Goal: Manage account settings

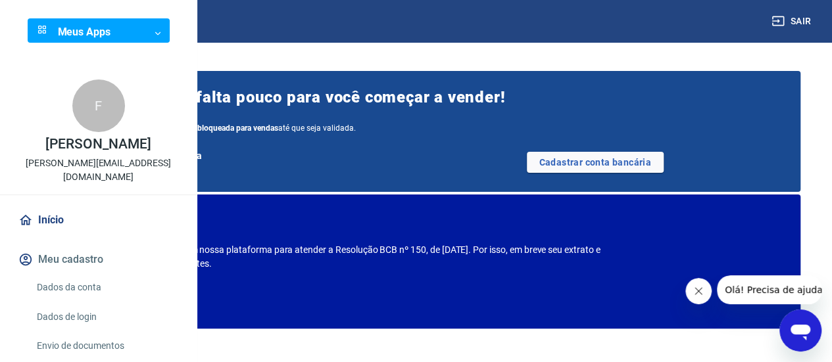
scroll to position [66, 0]
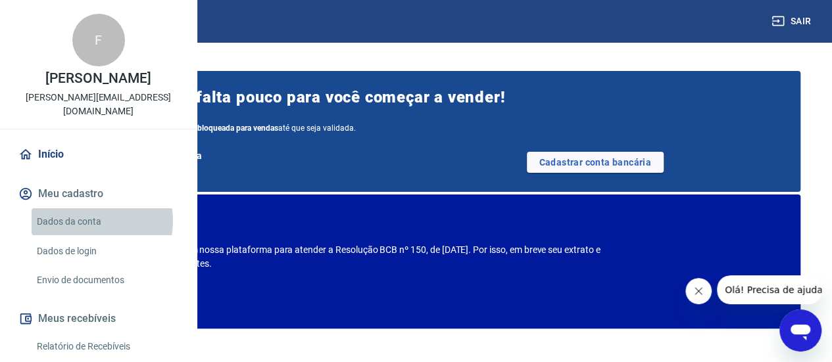
click at [89, 235] on link "Dados da conta" at bounding box center [106, 221] width 149 height 27
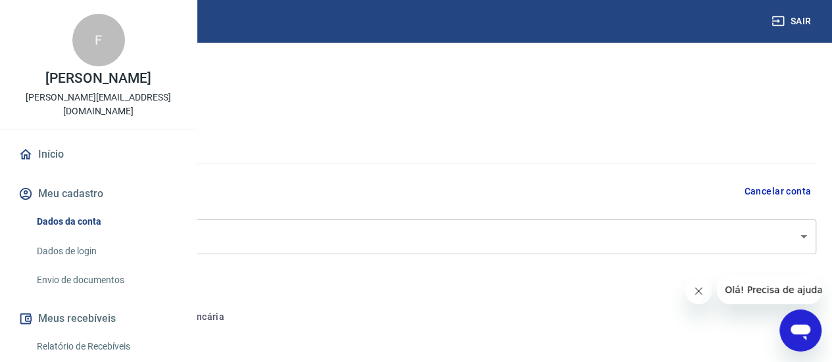
select select "SP"
click at [49, 169] on link "Início" at bounding box center [98, 154] width 165 height 29
